Goal: Task Accomplishment & Management: Manage account settings

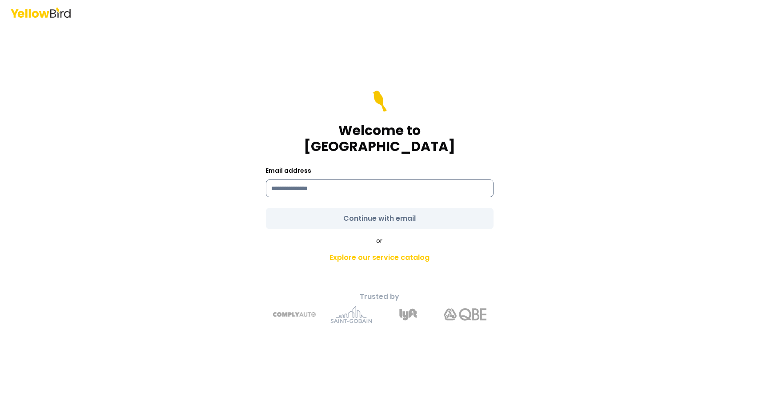
click at [313, 182] on input at bounding box center [380, 189] width 228 height 18
type input "**********"
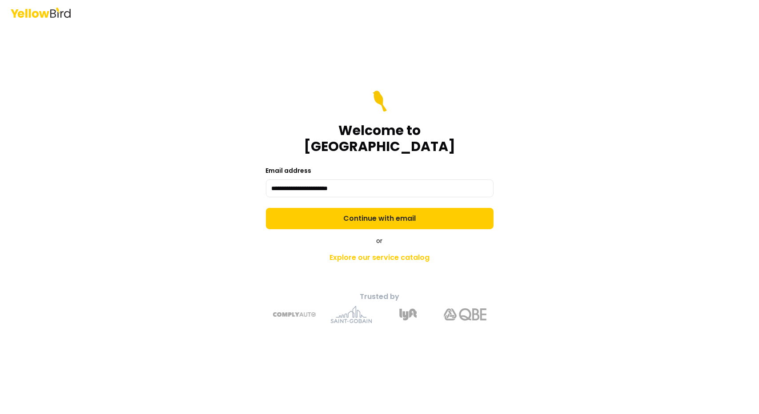
click at [386, 209] on form "**********" at bounding box center [380, 160] width 228 height 139
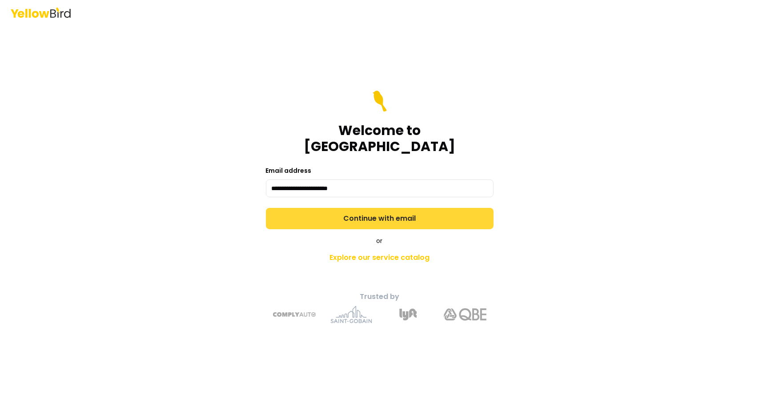
click at [360, 209] on button "Continue with email" at bounding box center [380, 218] width 228 height 21
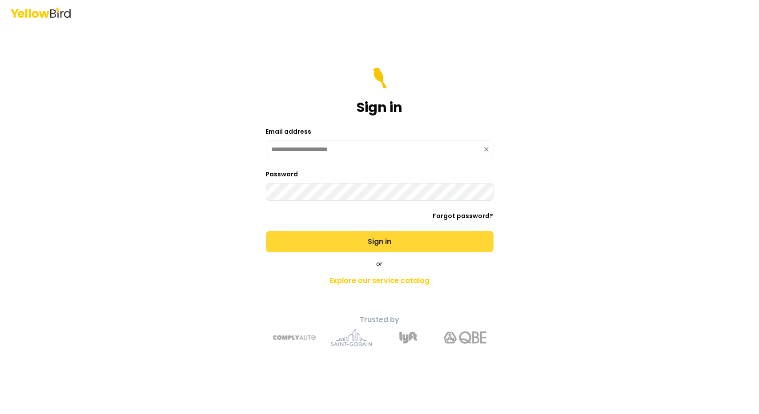
click at [385, 242] on button "Sign in" at bounding box center [380, 241] width 228 height 21
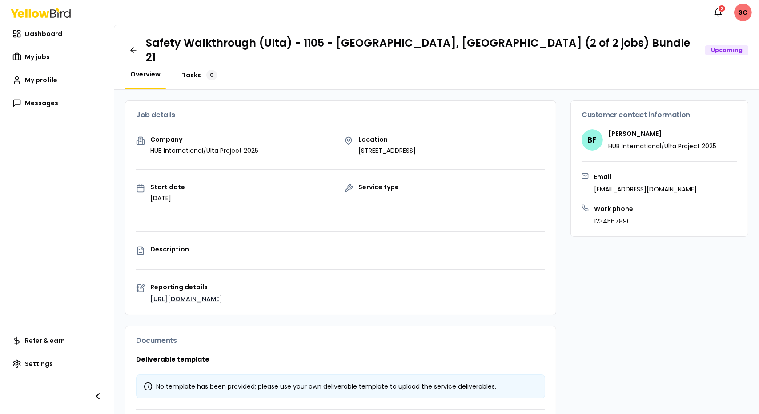
click at [193, 71] on span "Tasks" at bounding box center [191, 75] width 19 height 9
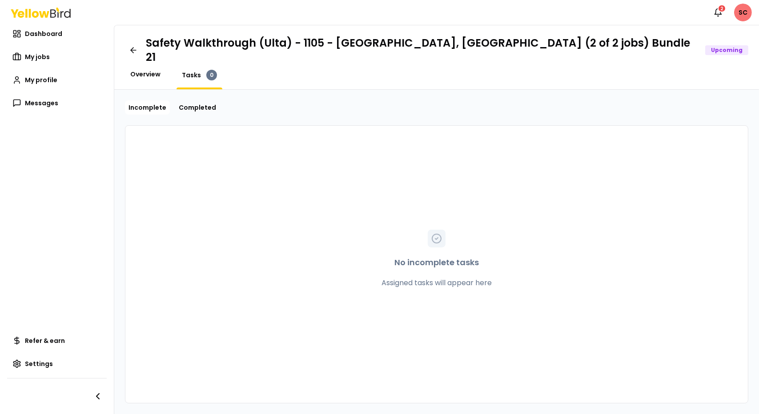
click at [143, 70] on span "Overview" at bounding box center [145, 74] width 30 height 9
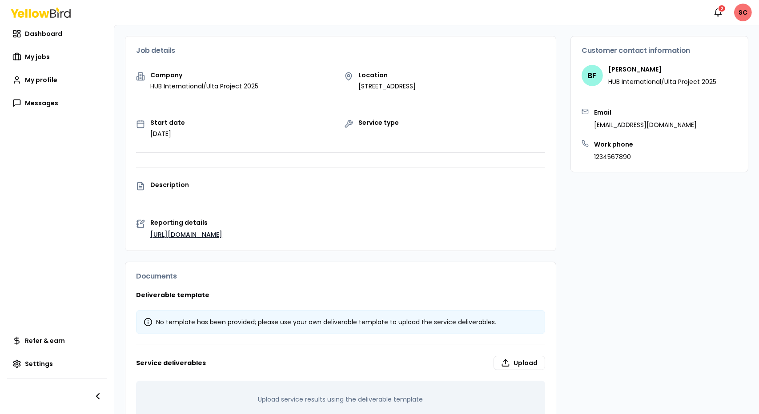
scroll to position [79, 0]
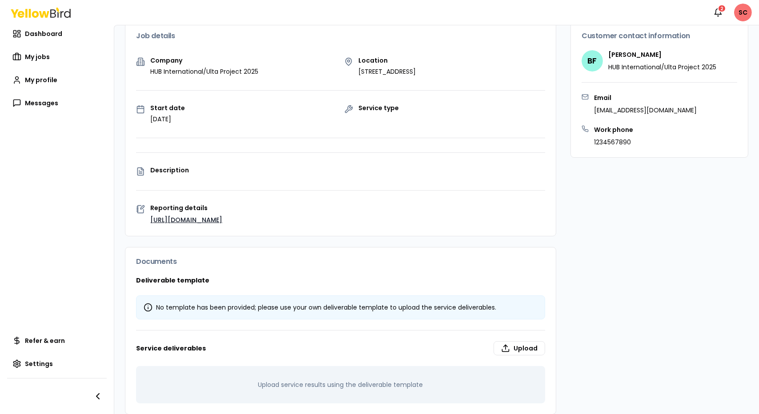
click at [180, 216] on link "[URL][DOMAIN_NAME]" at bounding box center [186, 220] width 72 height 9
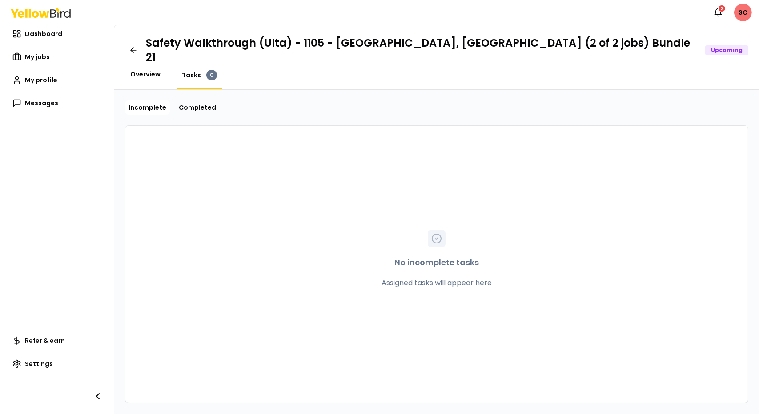
click at [149, 70] on span "Overview" at bounding box center [145, 74] width 30 height 9
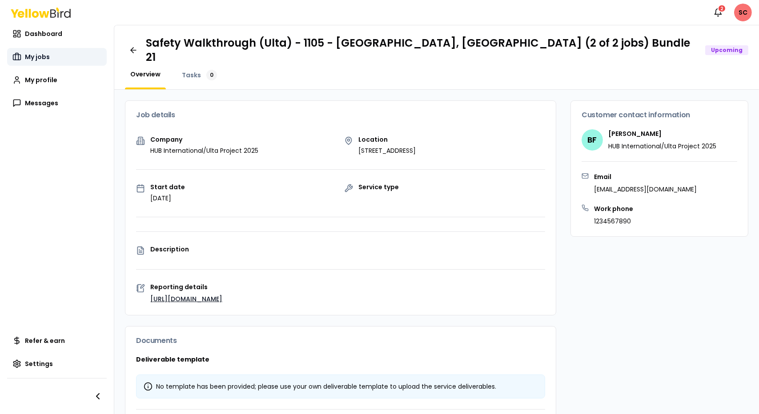
click at [39, 58] on span "My jobs" at bounding box center [37, 56] width 25 height 9
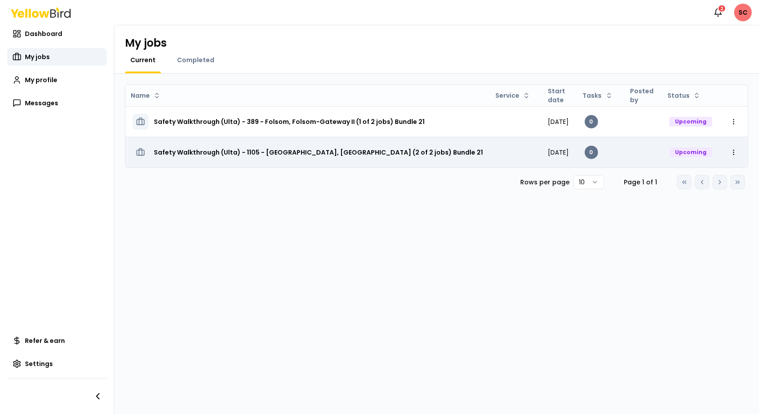
click at [285, 153] on h3 "Safety Walkthrough (Ulta) - 1105 - [GEOGRAPHIC_DATA], [GEOGRAPHIC_DATA] (2 of 2…" at bounding box center [318, 153] width 329 height 16
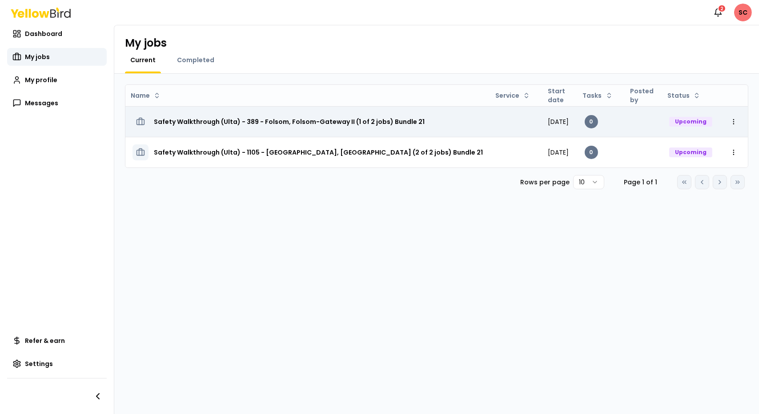
click at [265, 120] on h3 "Safety Walkthrough (Ulta) - 389 - Folsom, Folsom-Gateway II (1 of 2 jobs) Bundl…" at bounding box center [289, 122] width 271 height 16
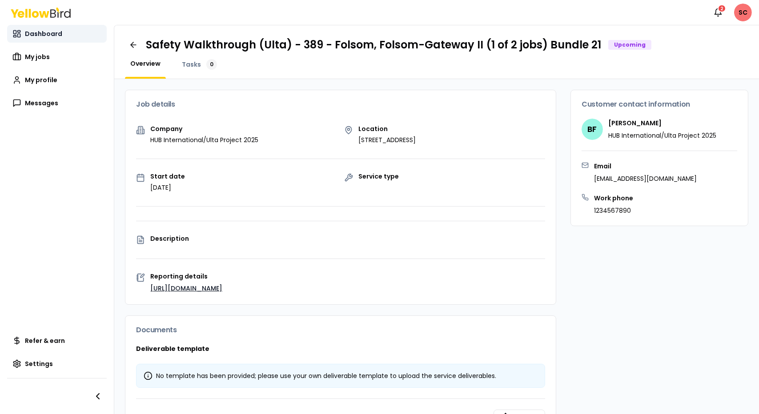
click at [42, 30] on span "Dashboard" at bounding box center [43, 33] width 37 height 9
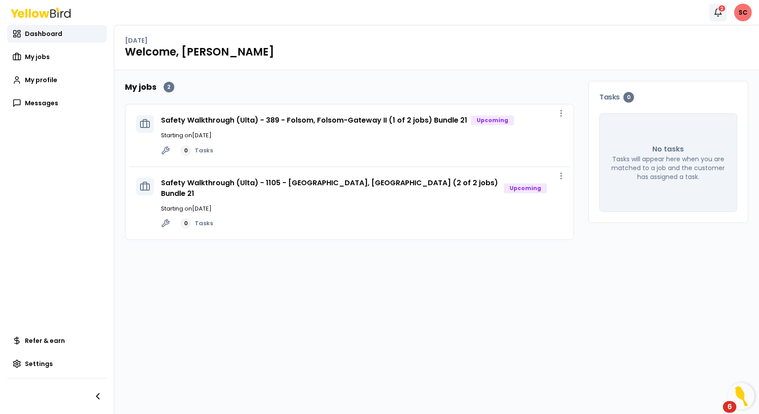
click at [720, 12] on icon "button" at bounding box center [718, 12] width 9 height 9
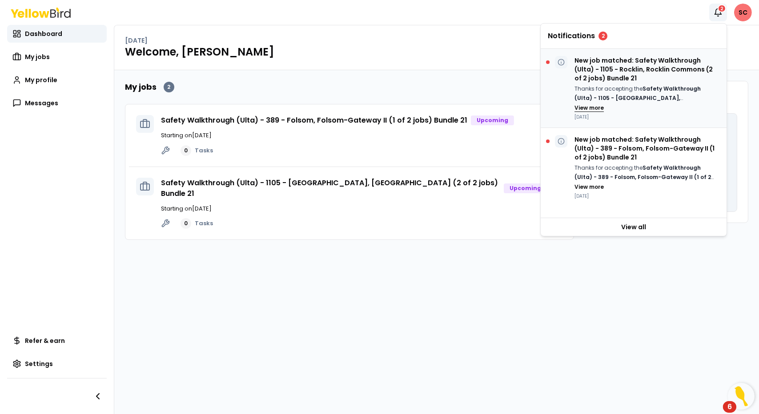
click at [580, 109] on button "View more" at bounding box center [589, 108] width 29 height 7
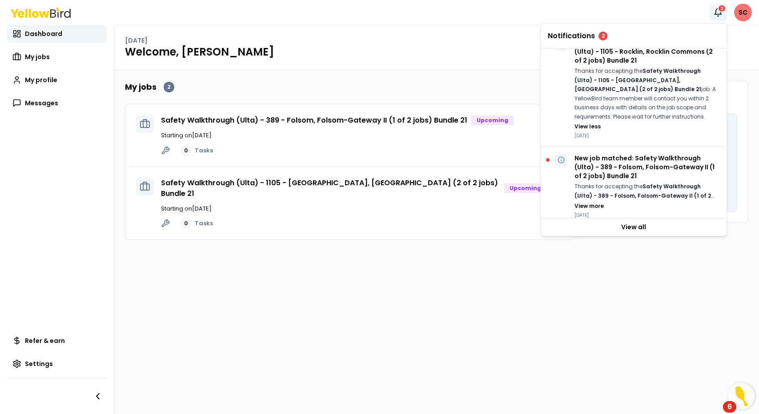
scroll to position [27, 0]
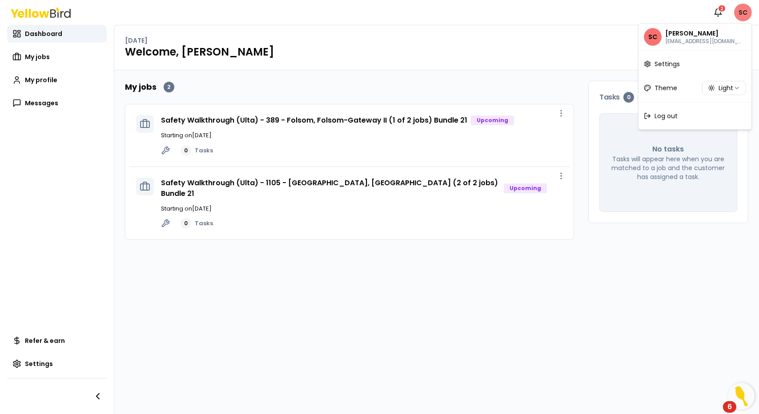
click at [739, 14] on html "Notifications 2 SC Dashboard My jobs My profile Messages Refer & earn Settings …" at bounding box center [379, 207] width 759 height 414
click at [662, 117] on span "Log out" at bounding box center [666, 116] width 23 height 9
